Goal: Information Seeking & Learning: Learn about a topic

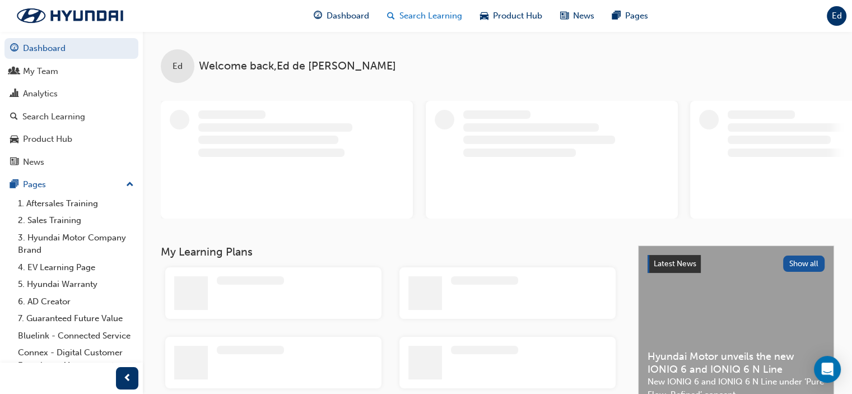
click at [443, 13] on span "Search Learning" at bounding box center [430, 16] width 63 height 13
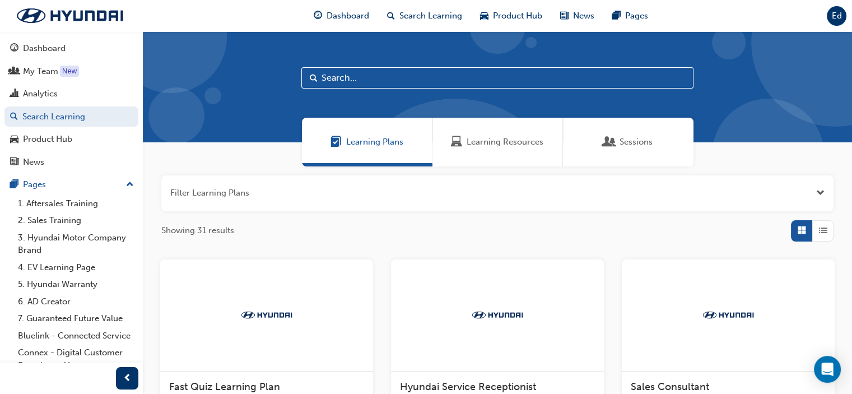
click at [484, 151] on div "Learning Resources" at bounding box center [497, 142] width 130 height 49
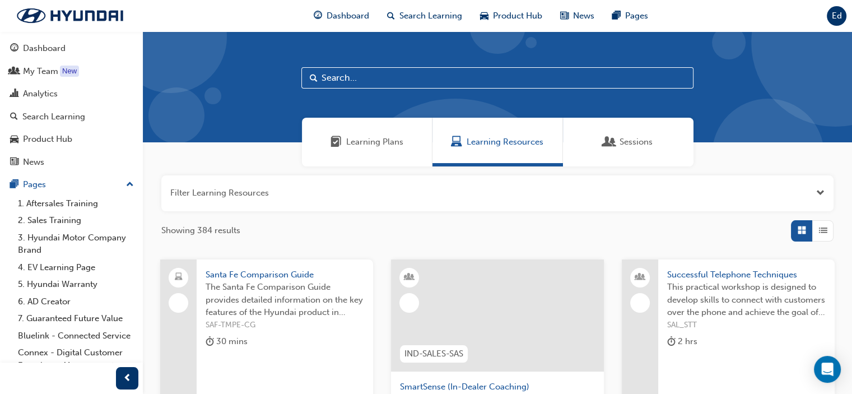
click at [363, 71] on input "text" at bounding box center [497, 77] width 392 height 21
type input "dct"
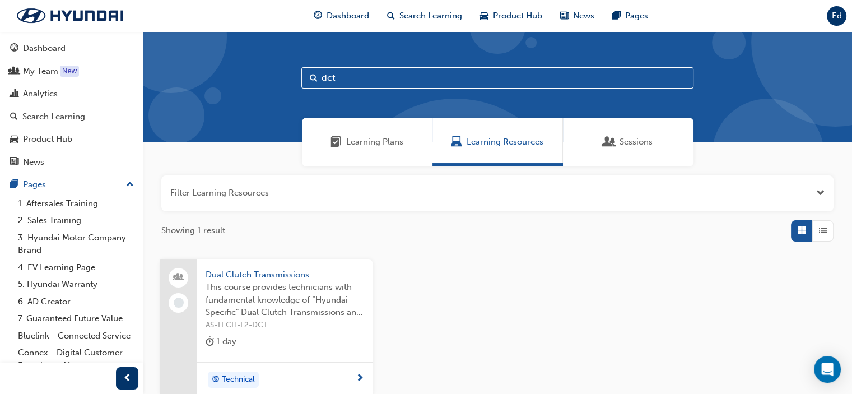
click at [262, 275] on span "Dual Clutch Transmissions" at bounding box center [284, 274] width 158 height 13
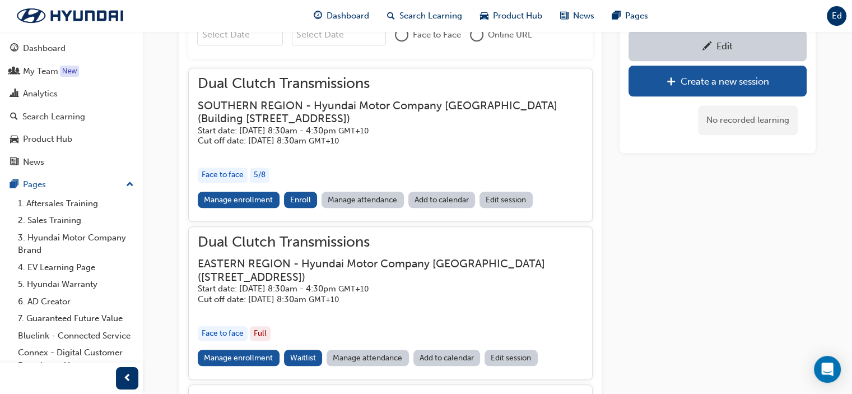
scroll to position [818, 0]
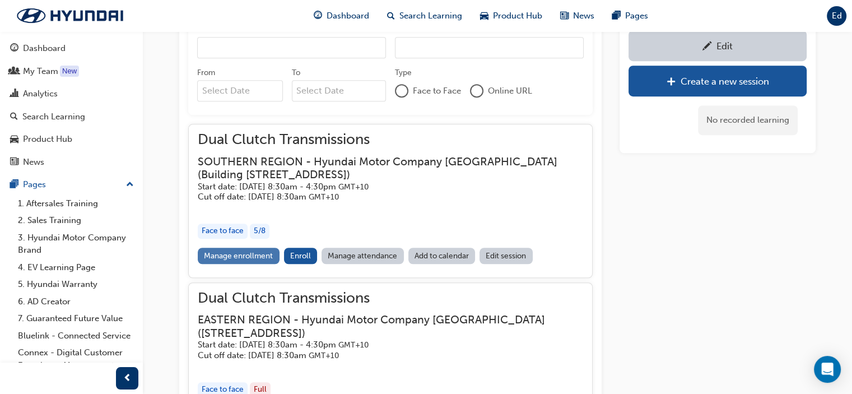
click at [242, 256] on link "Manage enrollment" at bounding box center [239, 255] width 82 height 16
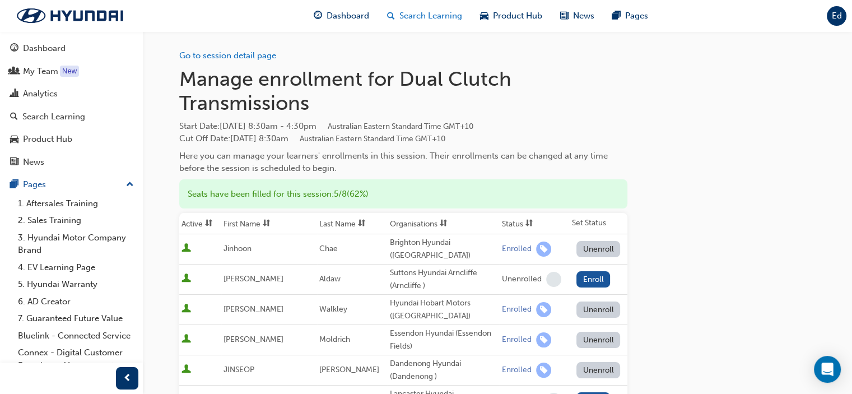
click at [426, 13] on span "Search Learning" at bounding box center [430, 16] width 63 height 13
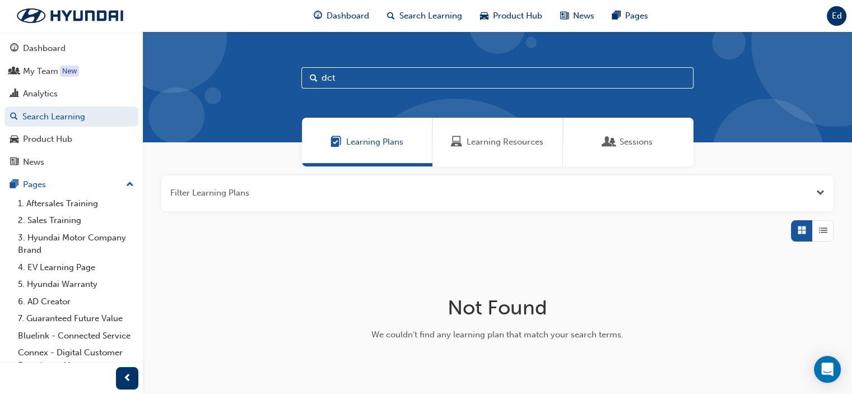
click at [489, 147] on span "Learning Resources" at bounding box center [504, 141] width 77 height 13
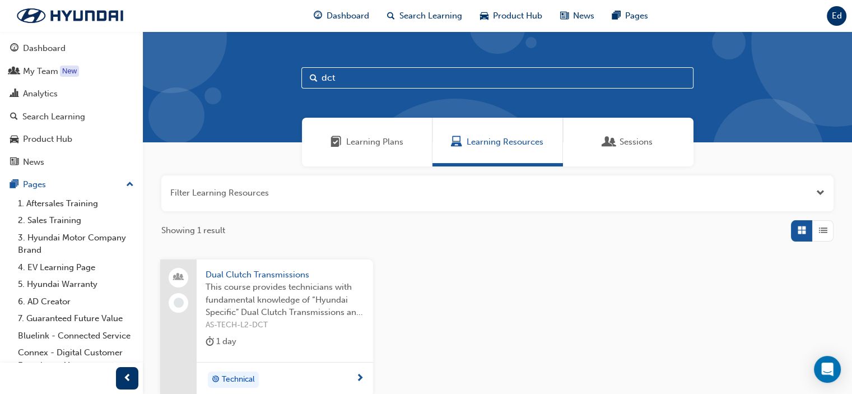
click at [388, 78] on input "dct" at bounding box center [497, 77] width 392 height 21
type input "d"
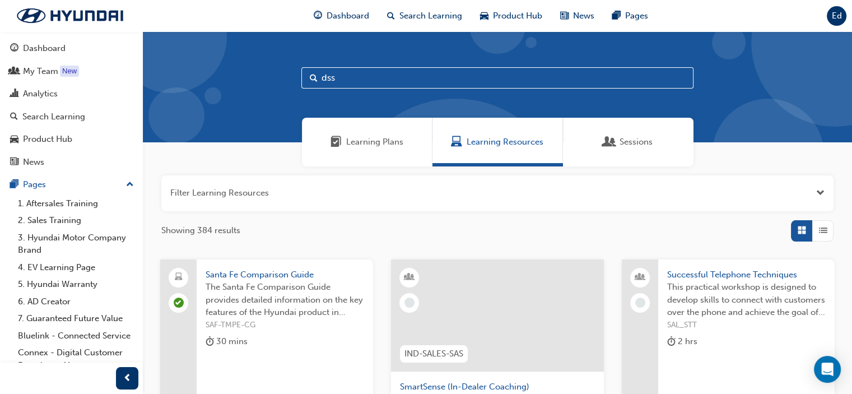
type input "dss"
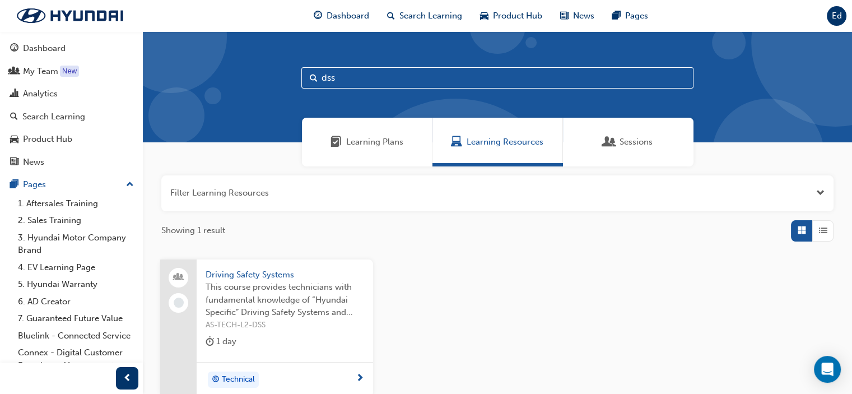
click at [247, 272] on span "Driving Safety Systems" at bounding box center [284, 274] width 158 height 13
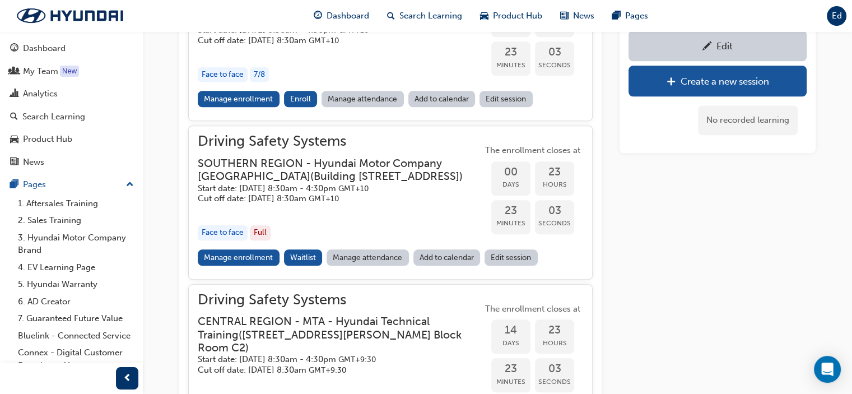
scroll to position [1075, 0]
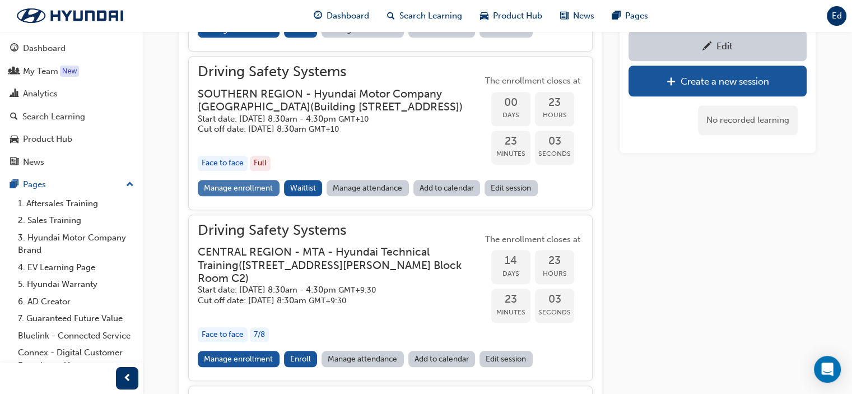
click at [240, 196] on link "Manage enrollment" at bounding box center [239, 188] width 82 height 16
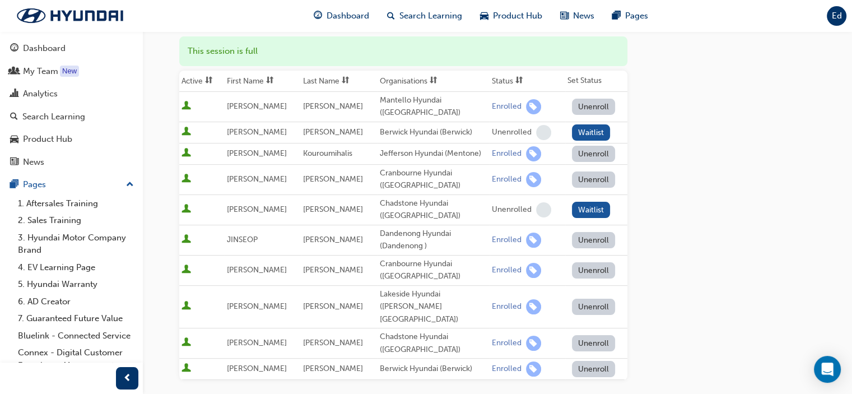
scroll to position [112, 0]
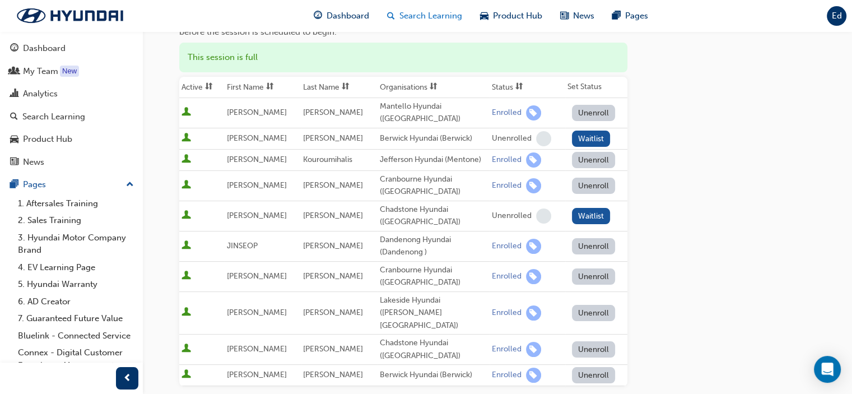
click at [428, 15] on span "Search Learning" at bounding box center [430, 16] width 63 height 13
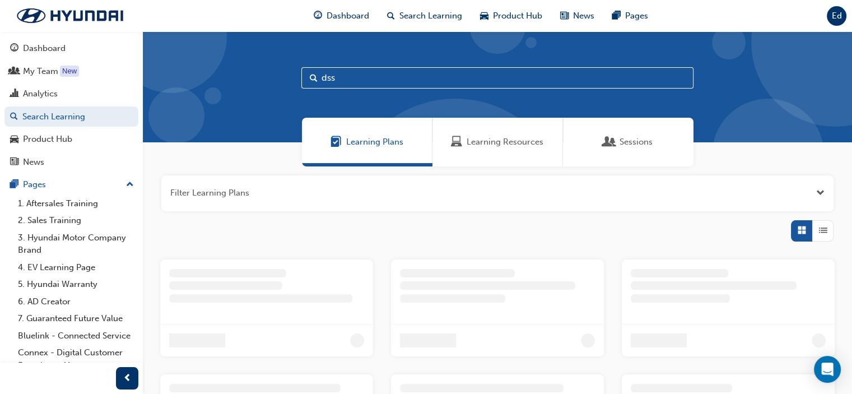
click at [493, 143] on span "Learning Resources" at bounding box center [504, 141] width 77 height 13
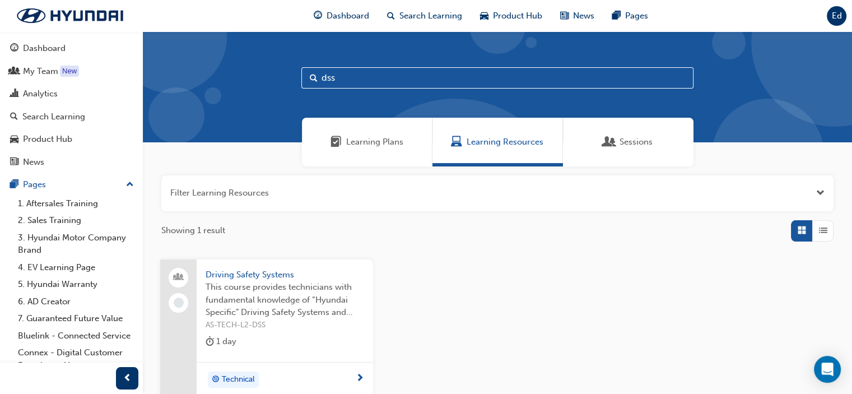
click at [387, 76] on input "dss" at bounding box center [497, 77] width 392 height 21
type input "d"
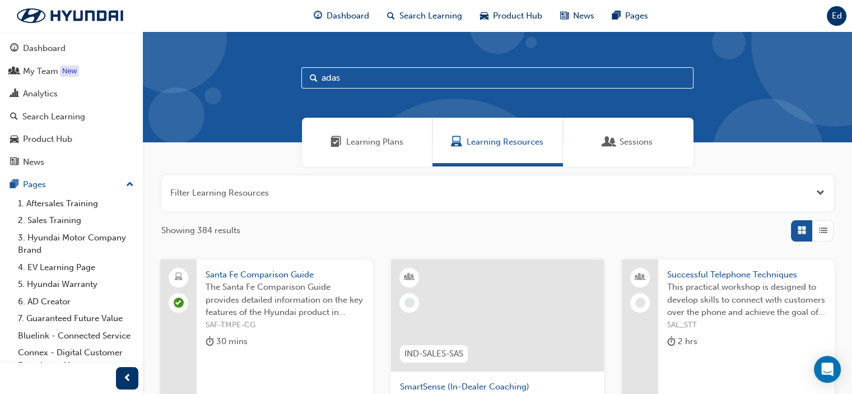
type input "adas"
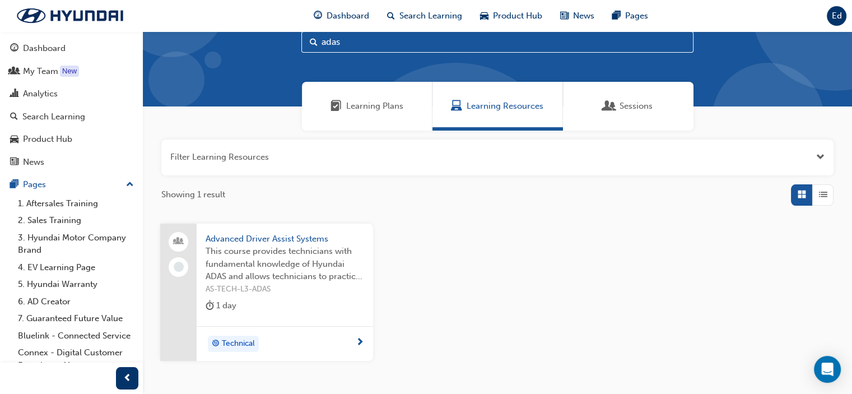
scroll to position [56, 0]
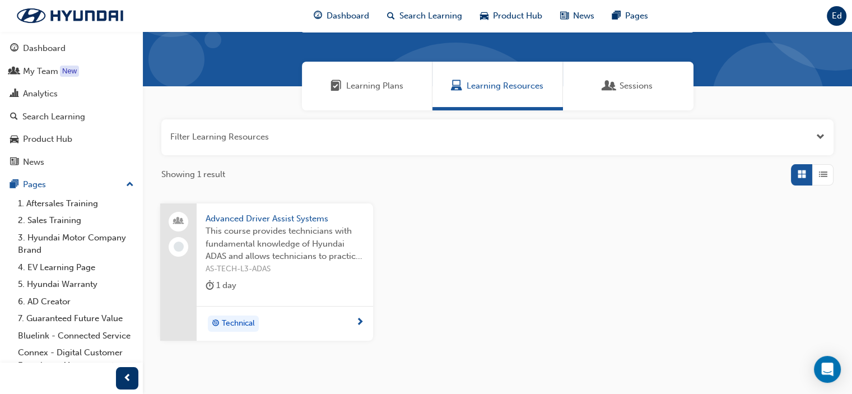
click at [265, 214] on span "Advanced Driver Assist Systems" at bounding box center [284, 218] width 158 height 13
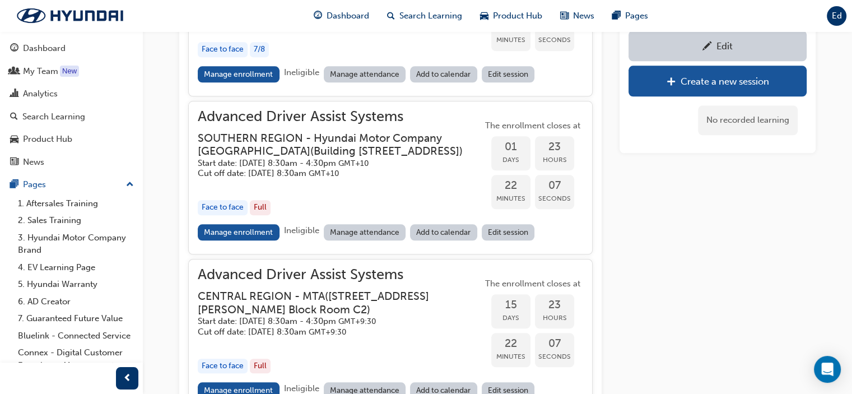
scroll to position [1184, 0]
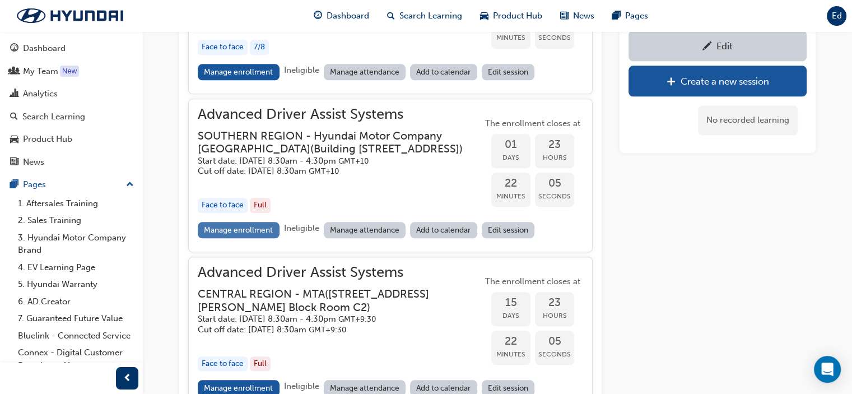
click at [252, 238] on link "Manage enrollment" at bounding box center [239, 230] width 82 height 16
